Goal: Find specific page/section: Find specific page/section

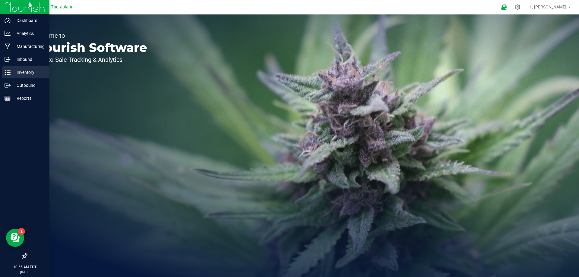
click at [30, 75] on p "Inventory" at bounding box center [29, 72] width 36 height 7
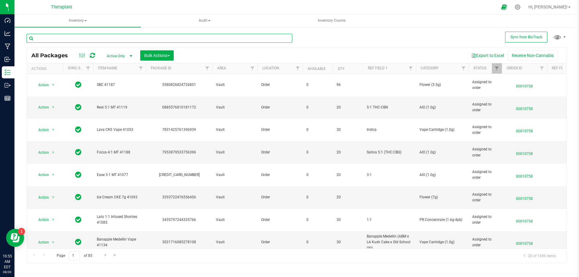
click at [130, 36] on input "text" at bounding box center [160, 38] width 266 height 9
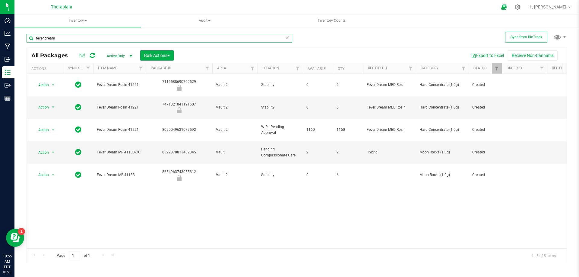
drag, startPoint x: 64, startPoint y: 39, endPoint x: 25, endPoint y: 34, distance: 39.1
click at [26, 34] on div "Sync from BioTrack fever dream All Packages Active Only Active Only Lab Samples…" at bounding box center [296, 119] width 564 height 184
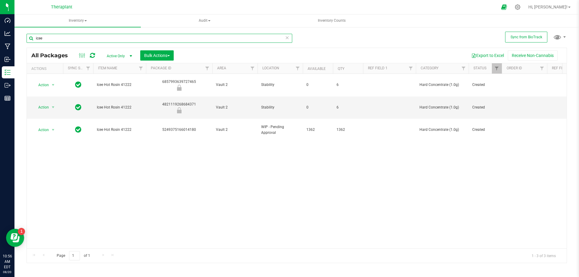
type input "icee"
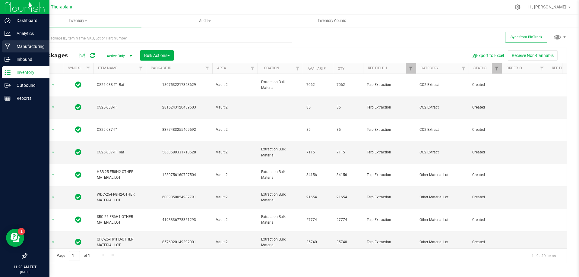
click at [8, 44] on icon at bounding box center [7, 47] width 5 height 6
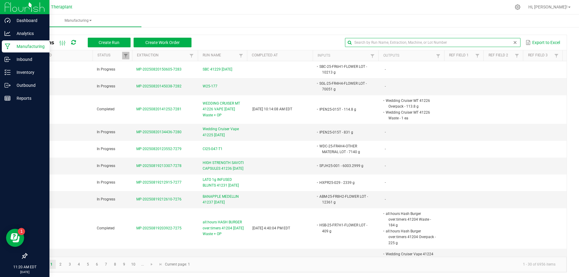
click at [496, 42] on input "text" at bounding box center [432, 42] width 175 height 9
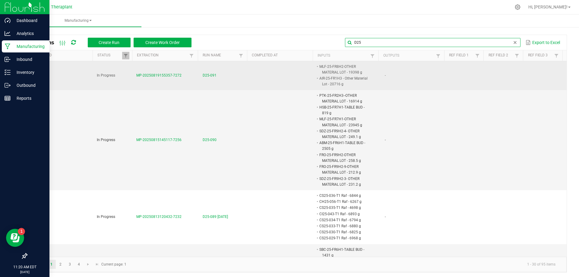
type input "D25"
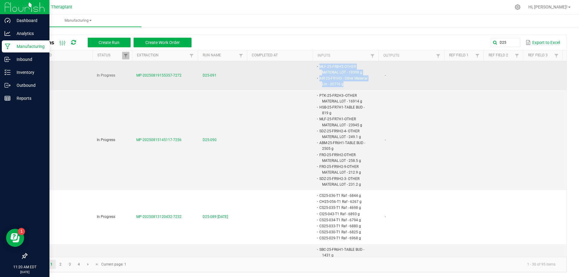
drag, startPoint x: 315, startPoint y: 66, endPoint x: 341, endPoint y: 84, distance: 32.3
click at [371, 64] on span "MLF-25-FR8H2-OTHER MATERIAL LOT - 19398 g AIR-25-FR1H3 - Other Material Lot - 2…" at bounding box center [371, 64] width 0 height 0
copy span "MLF-25-FR8H2-OTHER MATERIAL LOT - 19398 g AIR-25-FR1H3 - Other Material Lot - 2…"
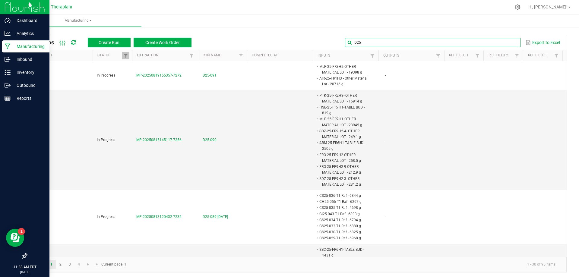
click at [507, 41] on input "D25" at bounding box center [432, 42] width 175 height 9
click at [512, 43] on span at bounding box center [514, 42] width 5 height 5
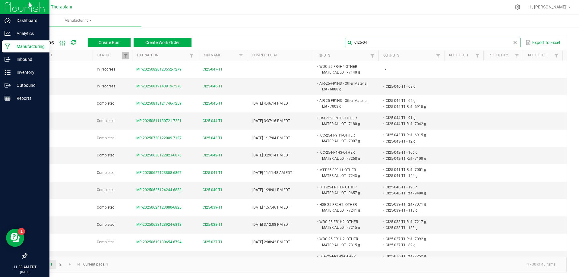
type input "CI25-046"
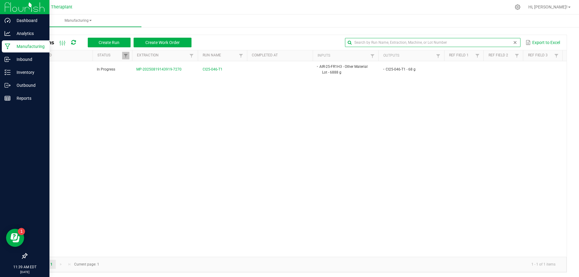
click at [512, 43] on span at bounding box center [514, 42] width 5 height 5
